Goal: Information Seeking & Learning: Learn about a topic

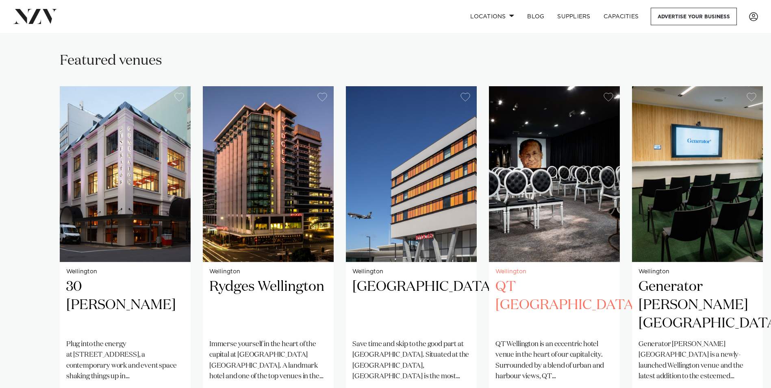
scroll to position [528, 0]
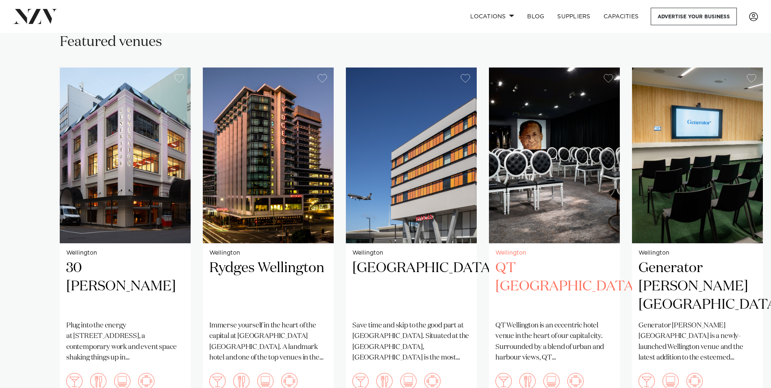
click at [575, 259] on h2 "QT [GEOGRAPHIC_DATA]" at bounding box center [554, 286] width 118 height 55
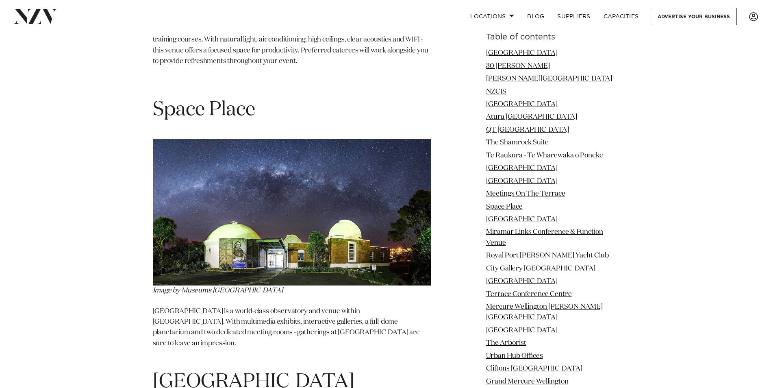
scroll to position [4793, 0]
click at [506, 203] on link "Space Place" at bounding box center [504, 206] width 37 height 7
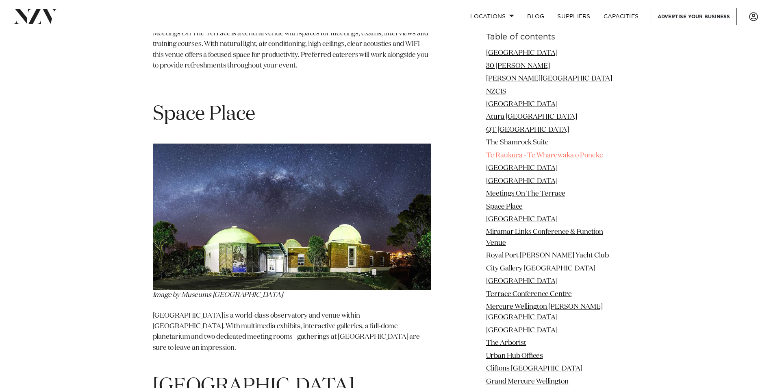
click at [498, 156] on link "Te Raukura - Te Wharewaka o Poneke" at bounding box center [544, 155] width 117 height 7
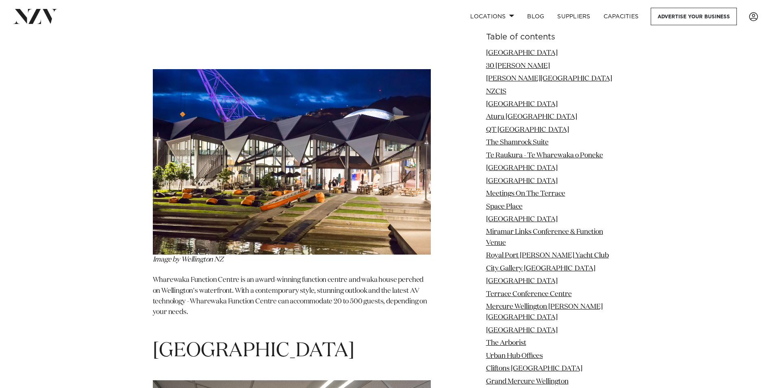
scroll to position [3466, 0]
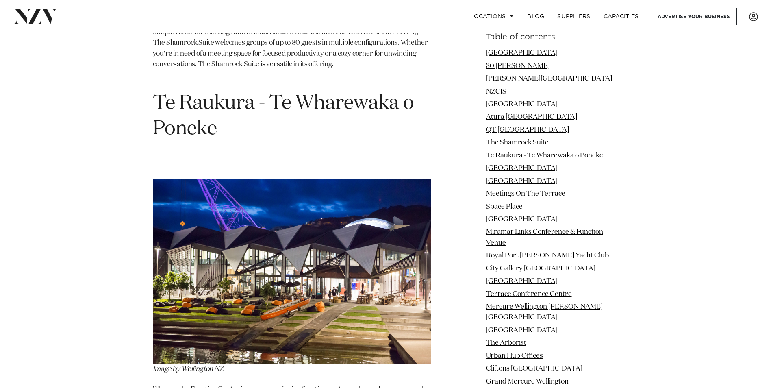
click at [305, 180] on img at bounding box center [292, 270] width 278 height 185
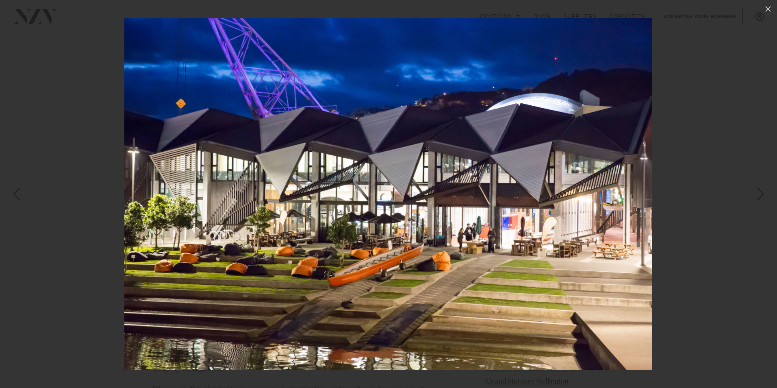
click at [305, 180] on img at bounding box center [388, 194] width 528 height 352
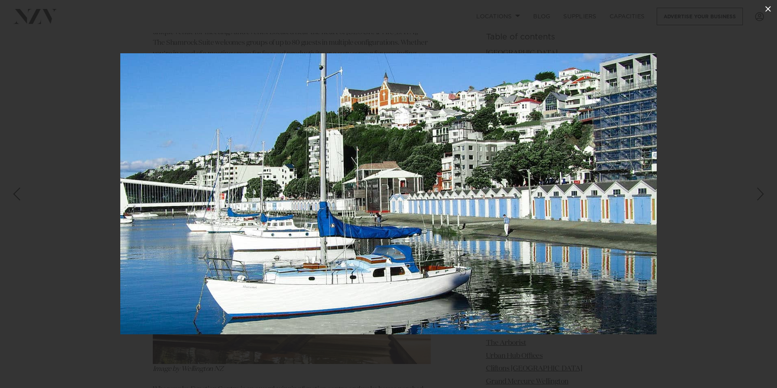
click at [767, 9] on icon at bounding box center [768, 9] width 6 height 6
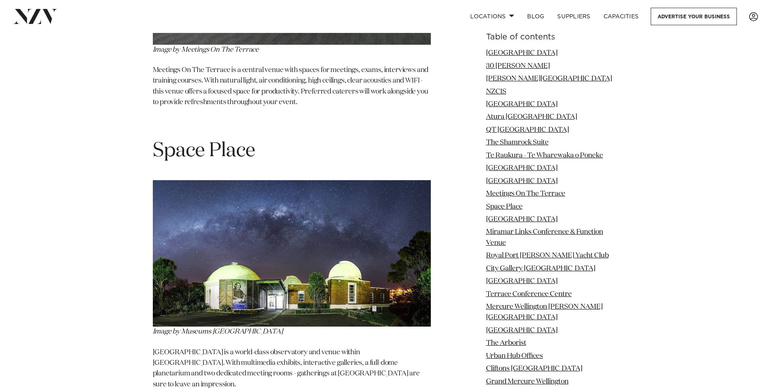
scroll to position [4807, 0]
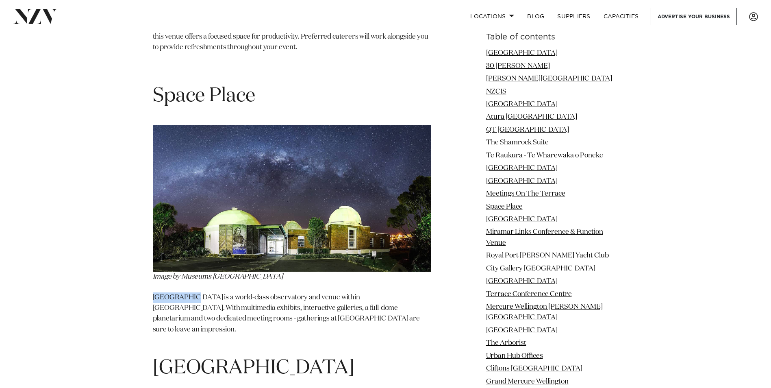
drag, startPoint x: 153, startPoint y: 227, endPoint x: 188, endPoint y: 227, distance: 34.5
click at [188, 292] on p "[GEOGRAPHIC_DATA] is a world-class observatory and venue within [GEOGRAPHIC_DAT…" at bounding box center [292, 319] width 278 height 54
copy p "Space Place"
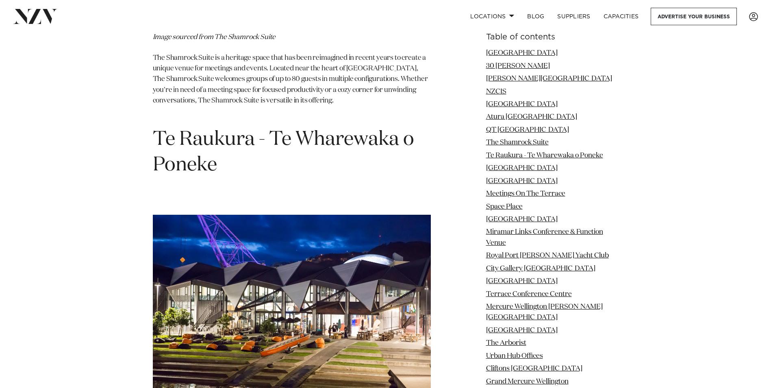
scroll to position [3344, 0]
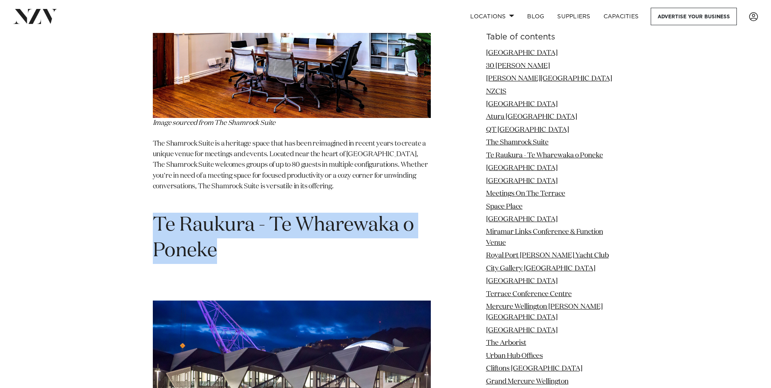
drag, startPoint x: 153, startPoint y: 165, endPoint x: 220, endPoint y: 189, distance: 71.1
click at [220, 212] on h1 "Te Raukura - Te Wharewaka o Poneke" at bounding box center [292, 237] width 278 height 51
drag, startPoint x: 220, startPoint y: 189, endPoint x: 208, endPoint y: 190, distance: 11.8
copy h1 "Te Raukura - Te Wharewaka o Poneke"
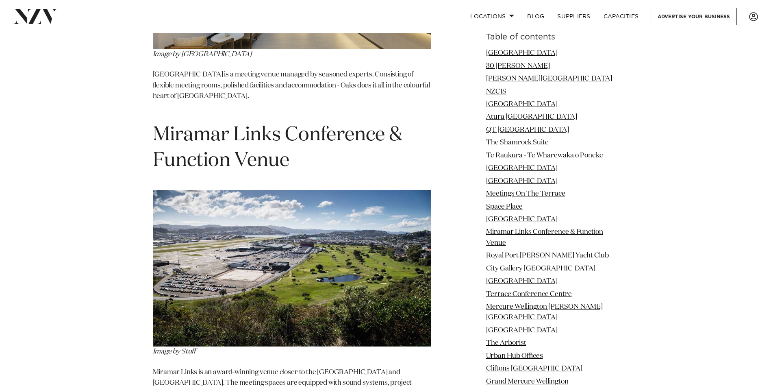
scroll to position [5335, 0]
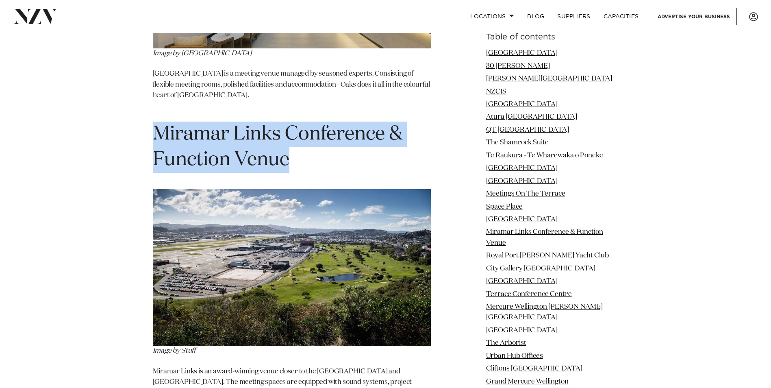
drag, startPoint x: 288, startPoint y: 81, endPoint x: 159, endPoint y: 54, distance: 131.5
click at [159, 121] on h1 "Miramar Links Conference & Function Venue" at bounding box center [292, 146] width 278 height 51
copy h1 "Miramar Links Conference & Function Venue"
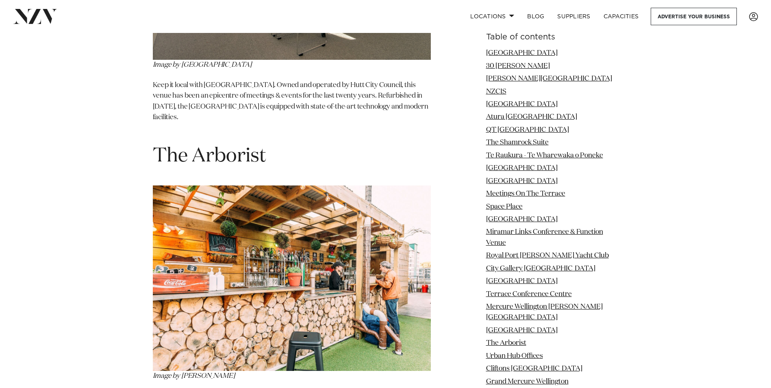
scroll to position [7406, 0]
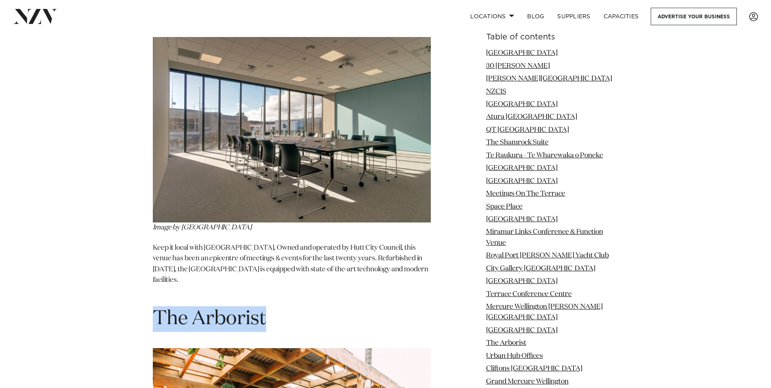
drag, startPoint x: 270, startPoint y: 175, endPoint x: 158, endPoint y: 173, distance: 111.7
click at [158, 306] on h1 "The Arborist" at bounding box center [292, 319] width 278 height 26
copy h1 "The Arborist"
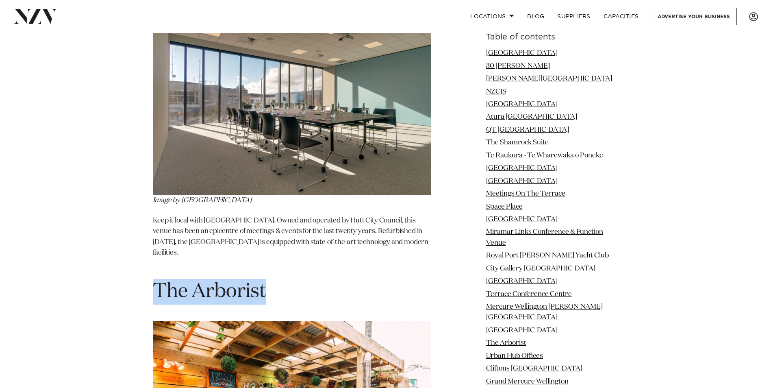
scroll to position [7447, 0]
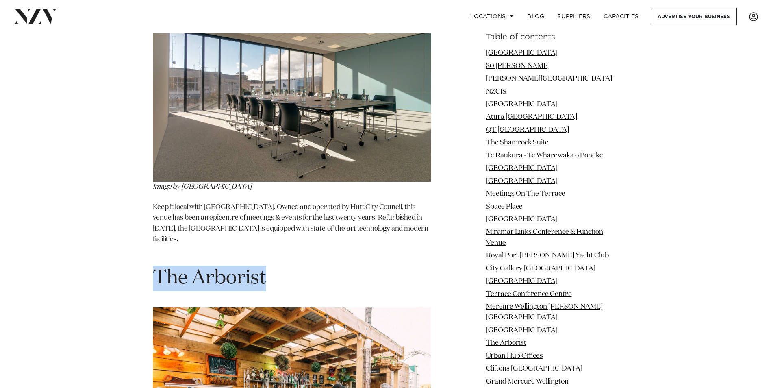
copy h1 "The Arborist"
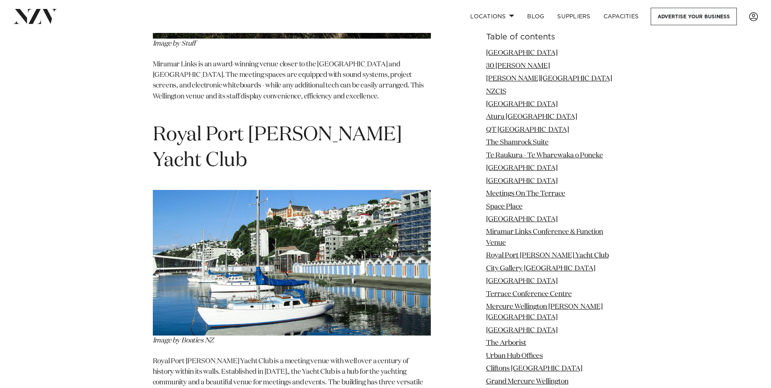
scroll to position [5578, 0]
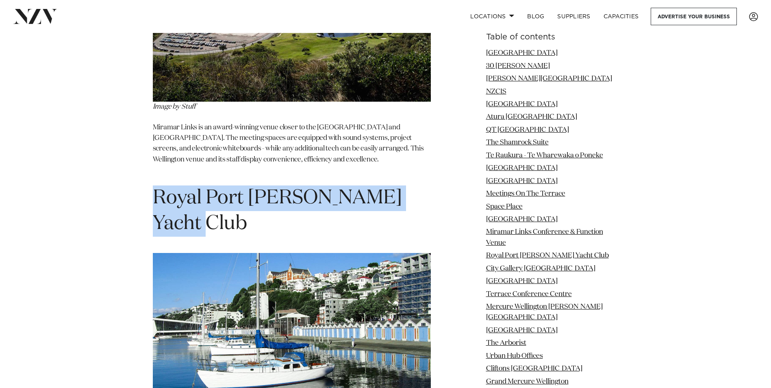
drag, startPoint x: 196, startPoint y: 143, endPoint x: 159, endPoint y: 118, distance: 45.3
click at [159, 185] on h1 "Royal Port [PERSON_NAME] Yacht Club" at bounding box center [292, 210] width 278 height 51
copy h1 "Royal Port [PERSON_NAME] Yacht Club"
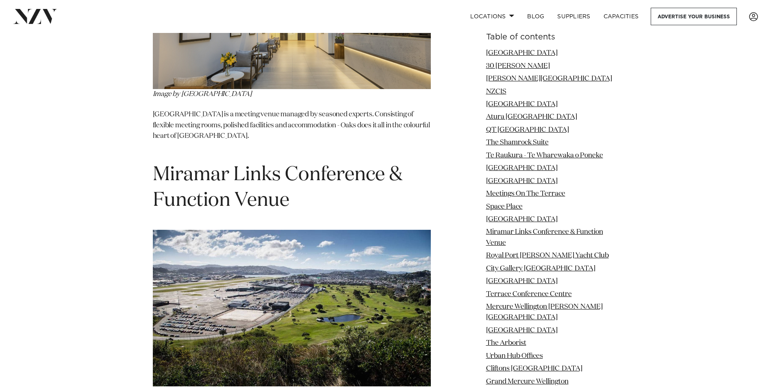
scroll to position [5253, 0]
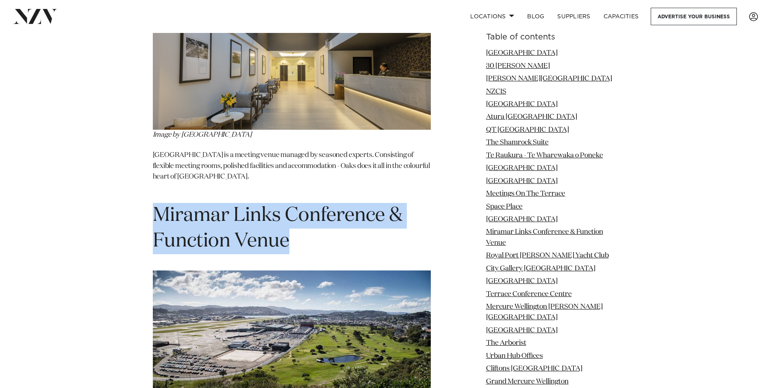
drag, startPoint x: 294, startPoint y: 162, endPoint x: 158, endPoint y: 134, distance: 138.9
click at [158, 203] on h1 "Miramar Links Conference & Function Venue" at bounding box center [292, 228] width 278 height 51
copy h1 "Miramar Links Conference & Function Venue"
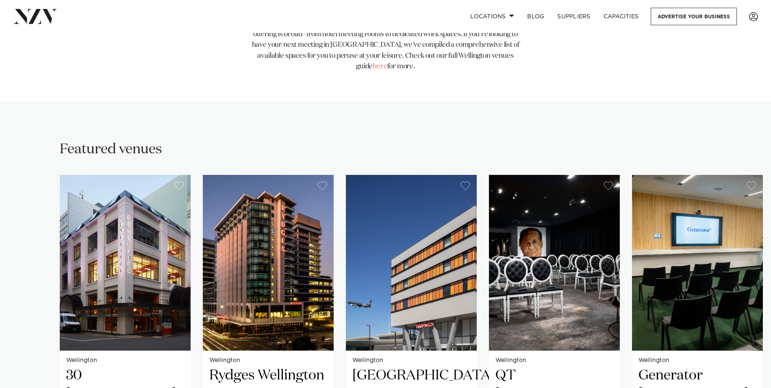
scroll to position [420, 0]
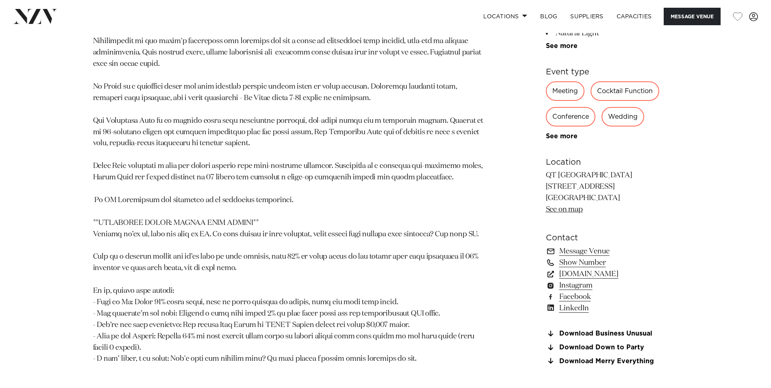
scroll to position [569, 0]
